Goal: Transaction & Acquisition: Subscribe to service/newsletter

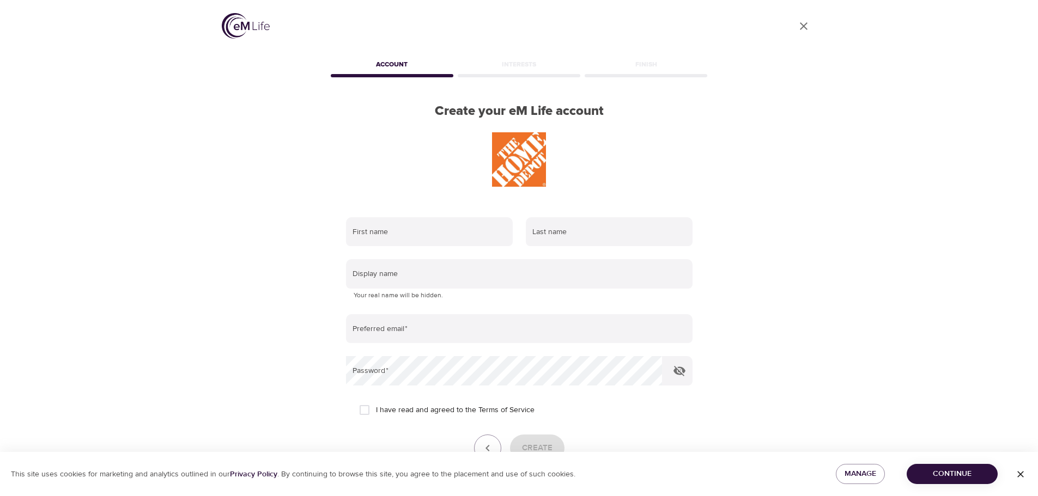
click at [964, 474] on span "Continue" at bounding box center [952, 474] width 74 height 14
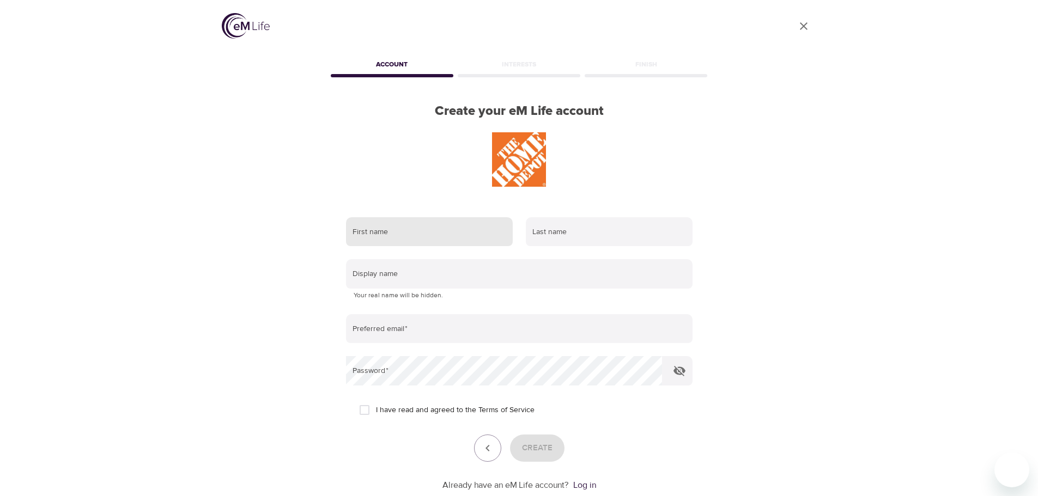
click at [453, 244] on input "text" at bounding box center [429, 231] width 167 height 29
type input "[PERSON_NAME]"
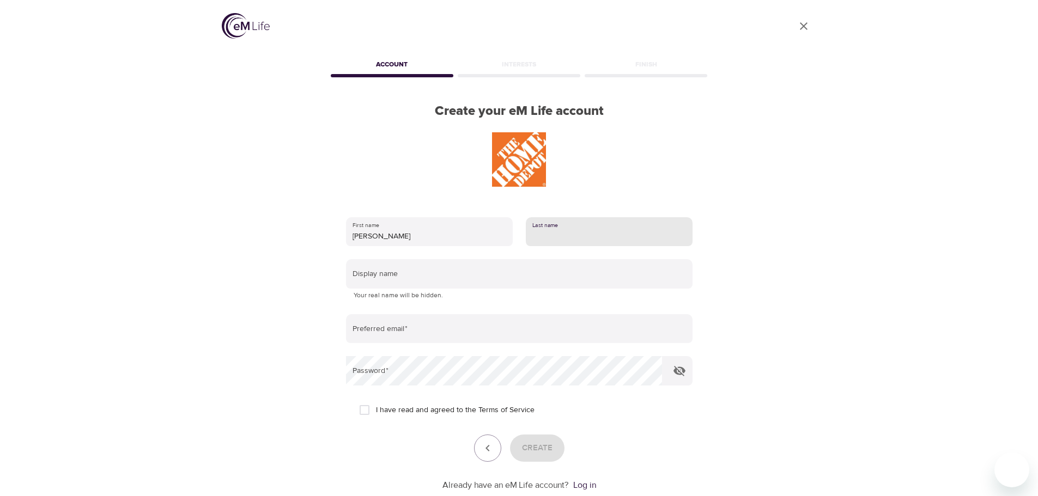
click at [576, 228] on input "text" at bounding box center [609, 231] width 167 height 29
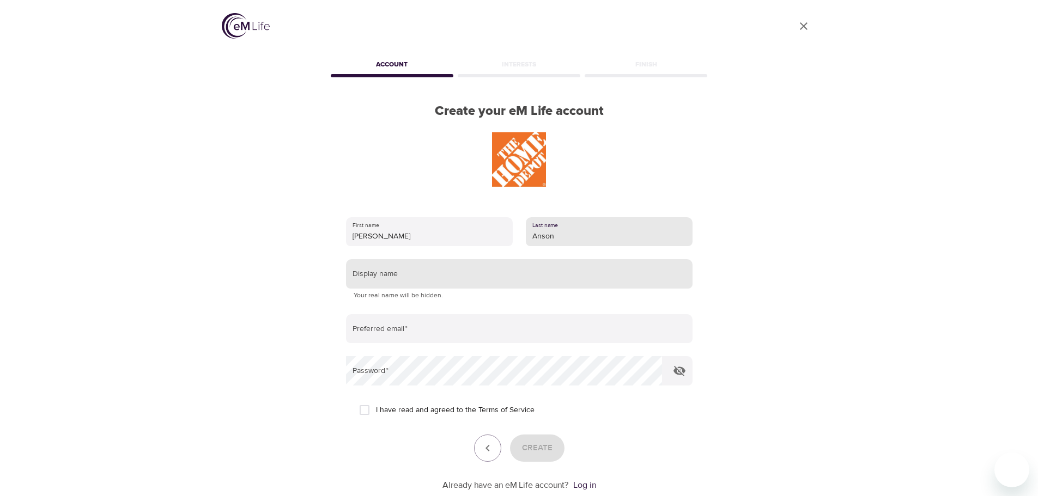
type input "Anson"
click at [421, 269] on input "text" at bounding box center [519, 273] width 347 height 29
click at [424, 279] on input "JAnson4567" at bounding box center [519, 273] width 347 height 29
type input "J"
type input "jxa4399"
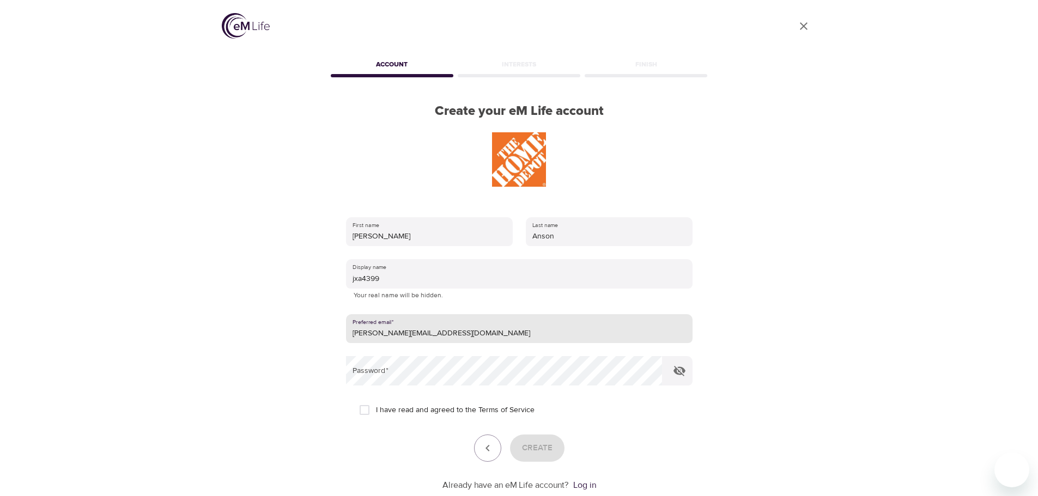
type input "[PERSON_NAME][EMAIL_ADDRESS][DOMAIN_NAME]"
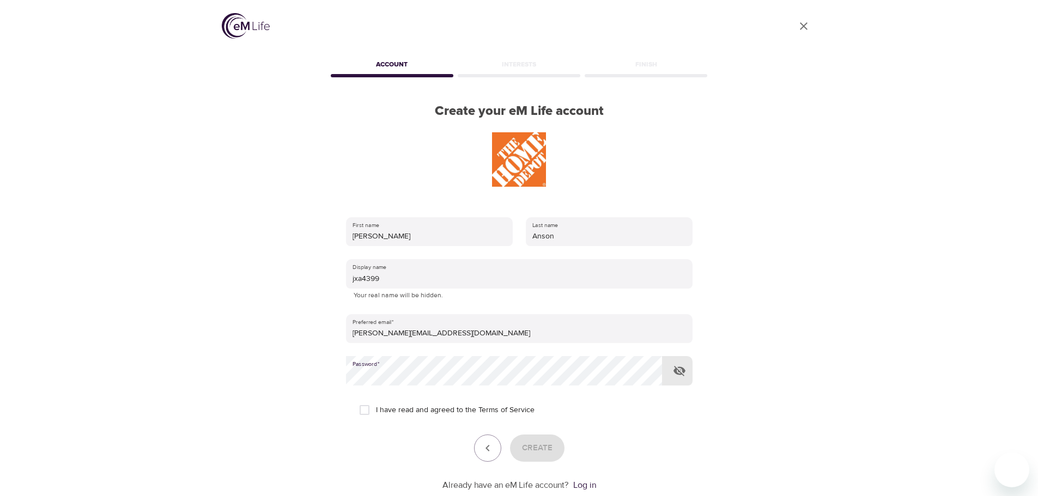
click at [809, 414] on div "User Profile Account Interests Finish Create your eM Life account First name [P…" at bounding box center [519, 248] width 621 height 496
click at [366, 407] on input "I have read and agreed to the Terms of Service" at bounding box center [364, 410] width 23 height 23
checkbox input "true"
click at [543, 446] on span "Create" at bounding box center [537, 448] width 31 height 14
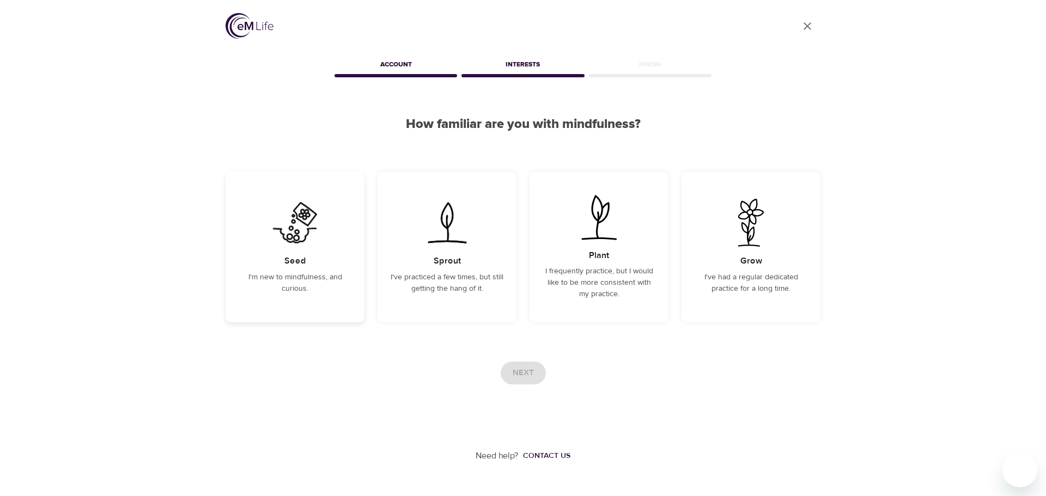
click at [319, 291] on p "I'm new to mindfulness, and curious." at bounding box center [295, 283] width 113 height 23
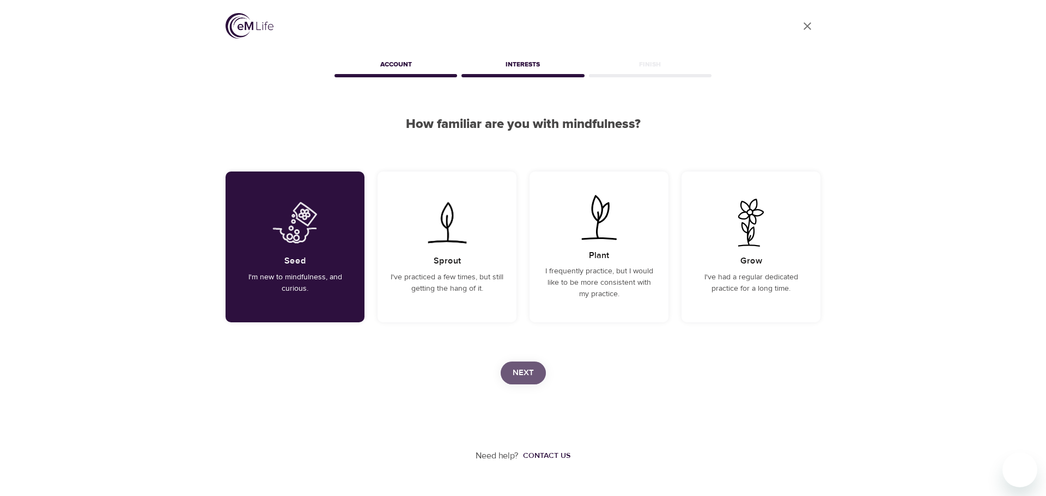
click at [516, 374] on span "Next" at bounding box center [523, 373] width 21 height 14
